Goal: Share content: Share content

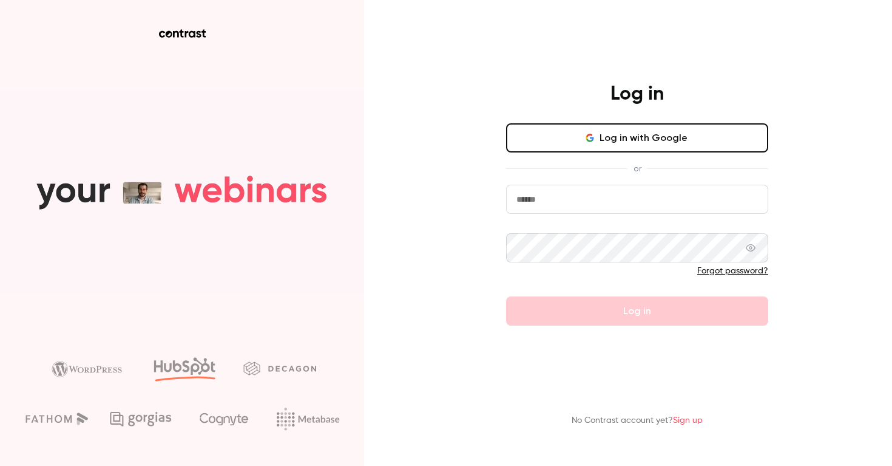
click at [601, 121] on div "Log in Log in with Google or Forgot password? Log in" at bounding box center [637, 203] width 316 height 243
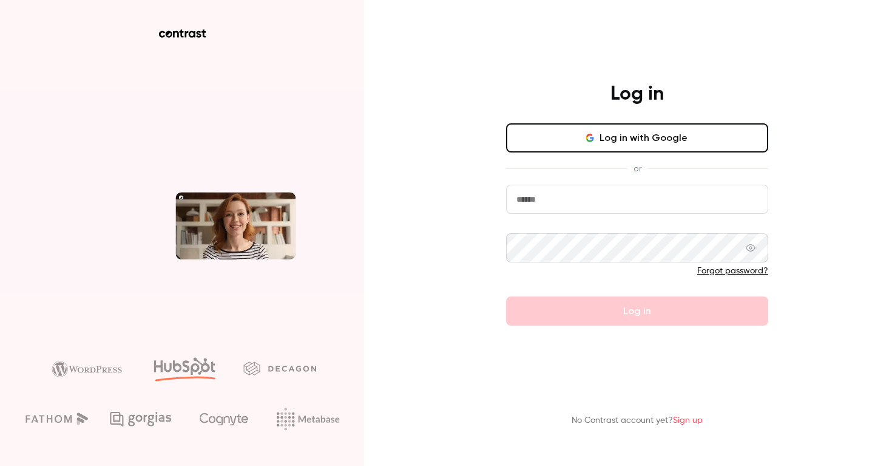
click at [601, 133] on button "Log in with Google" at bounding box center [637, 137] width 262 height 29
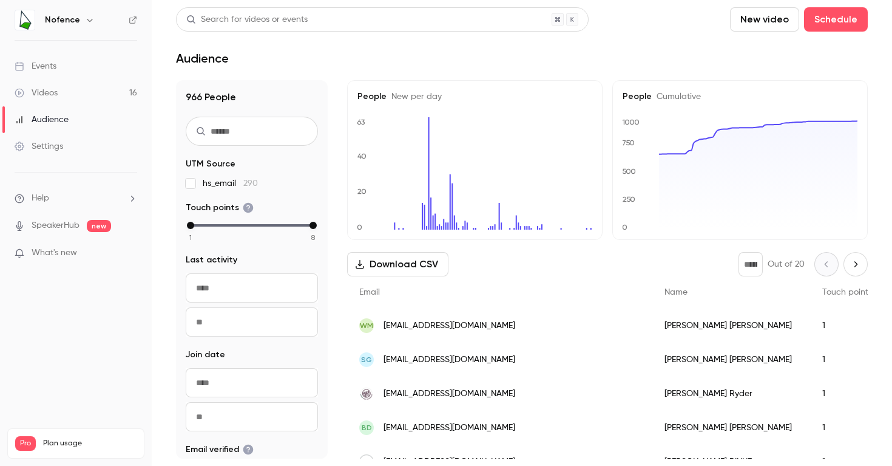
click at [97, 87] on link "Videos 16" at bounding box center [76, 93] width 152 height 27
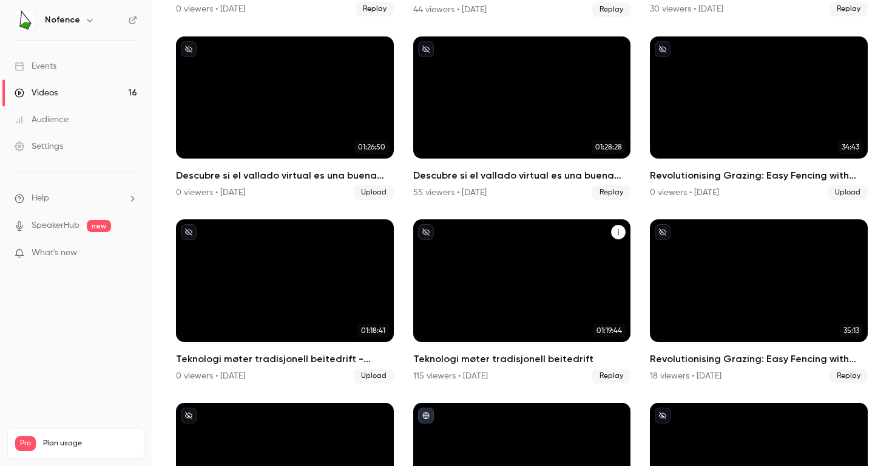
scroll to position [379, 0]
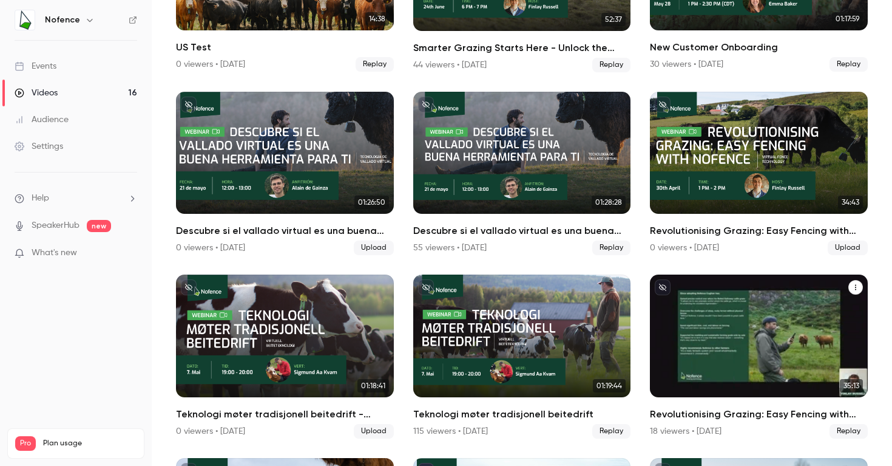
click at [763, 304] on div "Revolutionising Grazing: Easy Fencing with Nofence (IE)" at bounding box center [759, 335] width 218 height 123
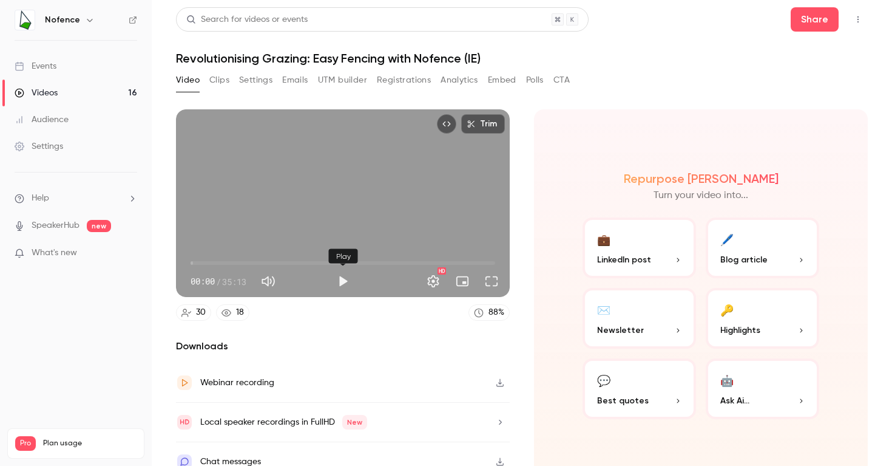
click at [344, 285] on button "Play" at bounding box center [343, 281] width 24 height 24
drag, startPoint x: 226, startPoint y: 263, endPoint x: 262, endPoint y: 263, distance: 35.8
click at [262, 263] on span "07:59" at bounding box center [343, 262] width 305 height 19
click at [347, 283] on button "Pause" at bounding box center [343, 281] width 24 height 24
type input "*****"
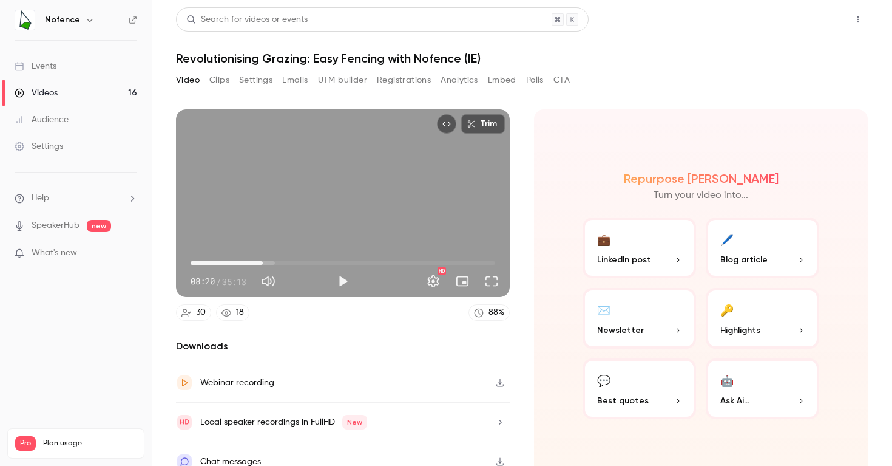
click at [805, 24] on button "Share" at bounding box center [815, 19] width 48 height 24
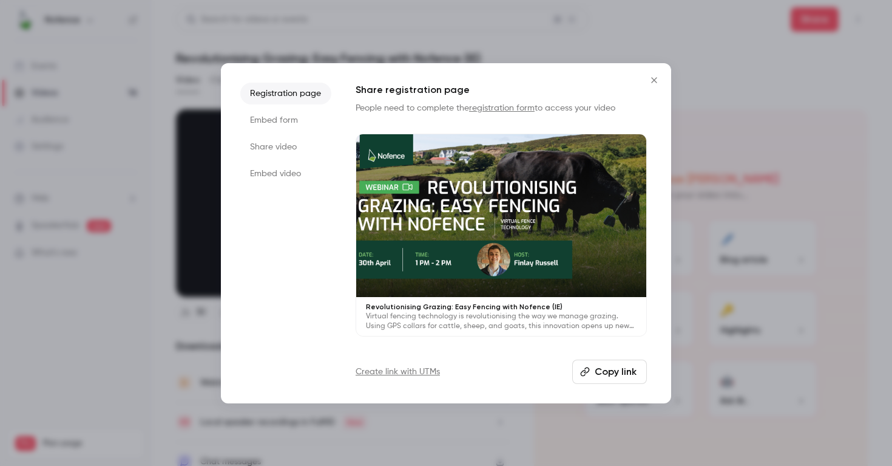
click at [290, 148] on li "Share video" at bounding box center [285, 147] width 91 height 22
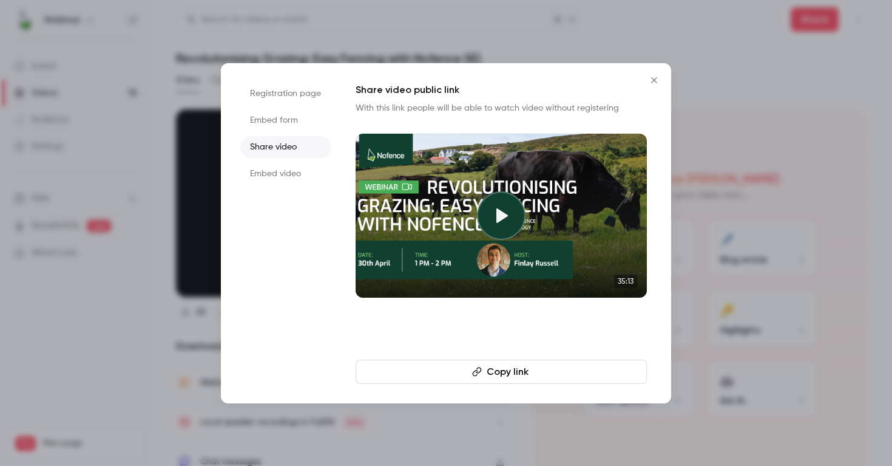
click at [438, 367] on button "Copy link" at bounding box center [501, 371] width 291 height 24
click at [649, 74] on button "Close" at bounding box center [654, 80] width 24 height 24
